Goal: Find specific page/section: Find specific page/section

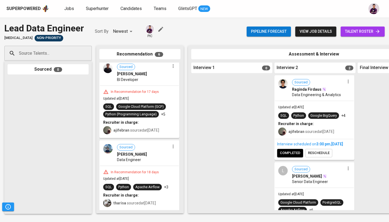
click at [354, 36] on link "talent roster" at bounding box center [363, 31] width 44 height 10
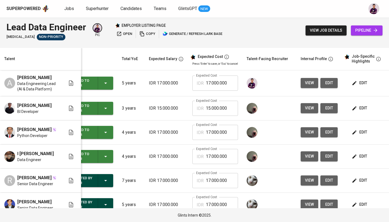
scroll to position [0, 31]
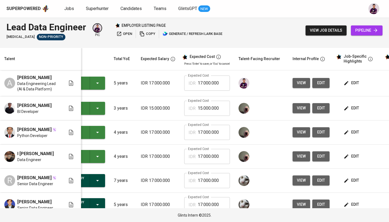
click at [353, 141] on td "edit" at bounding box center [358, 132] width 49 height 24
click at [353, 135] on span "edit" at bounding box center [352, 132] width 14 height 7
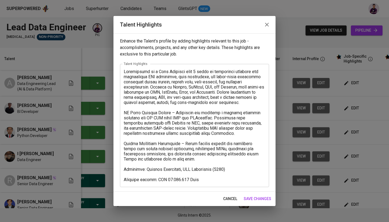
click at [267, 25] on icon "button" at bounding box center [267, 24] width 6 height 6
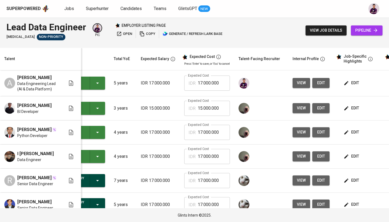
click at [299, 134] on span "view" at bounding box center [301, 132] width 9 height 7
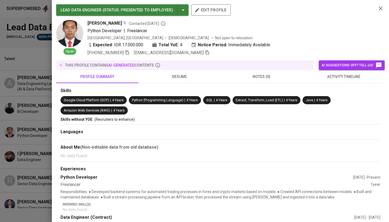
click at [180, 76] on span "resume" at bounding box center [180, 76] width 76 height 7
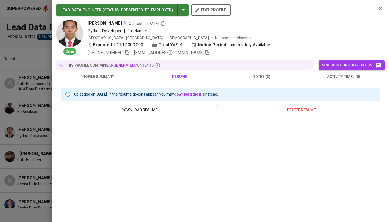
scroll to position [0, 0]
click at [380, 10] on icon "button" at bounding box center [381, 8] width 6 height 6
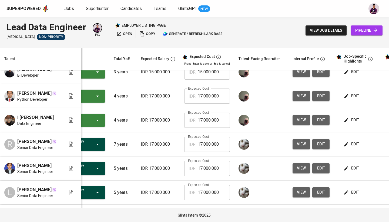
scroll to position [36, 31]
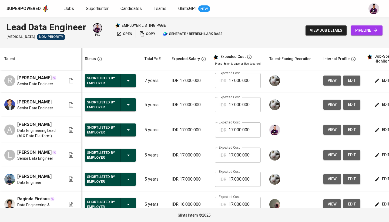
scroll to position [74, 1]
